Goal: Task Accomplishment & Management: Manage account settings

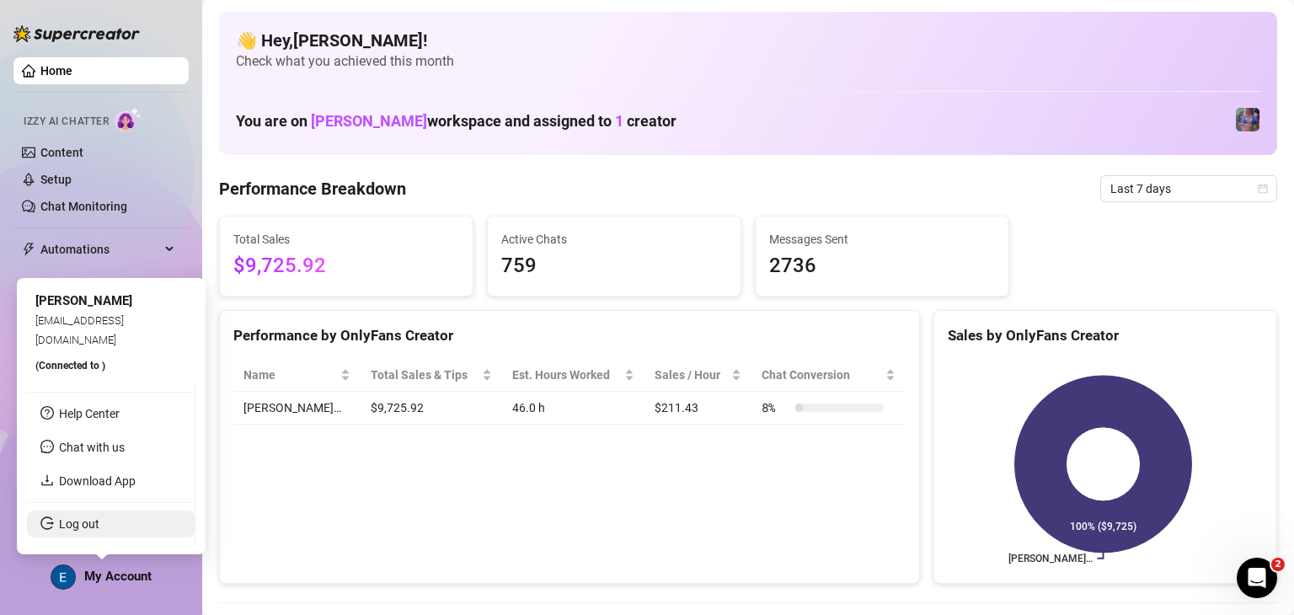
click at [99, 525] on link "Log out" at bounding box center [79, 523] width 40 height 13
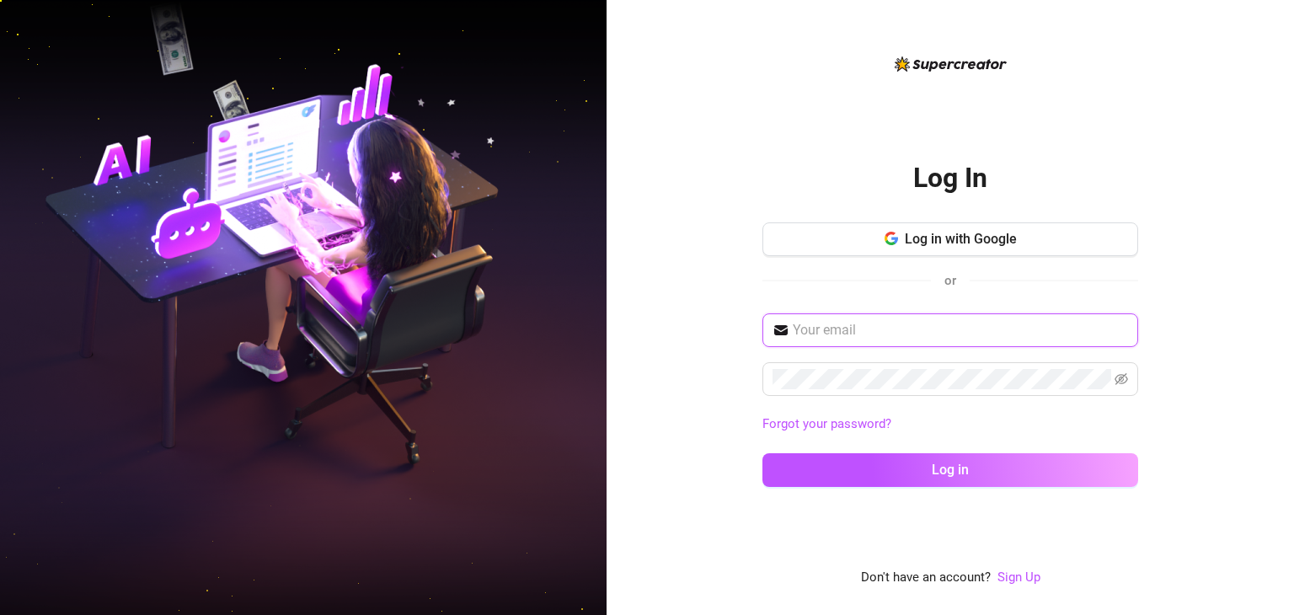
click at [948, 331] on input "text" at bounding box center [960, 330] width 335 height 20
type input "[EMAIL_ADDRESS][DOMAIN_NAME]"
click at [919, 390] on span at bounding box center [950, 379] width 376 height 34
click at [762, 453] on button "Log in" at bounding box center [950, 470] width 376 height 34
